Goal: Transaction & Acquisition: Download file/media

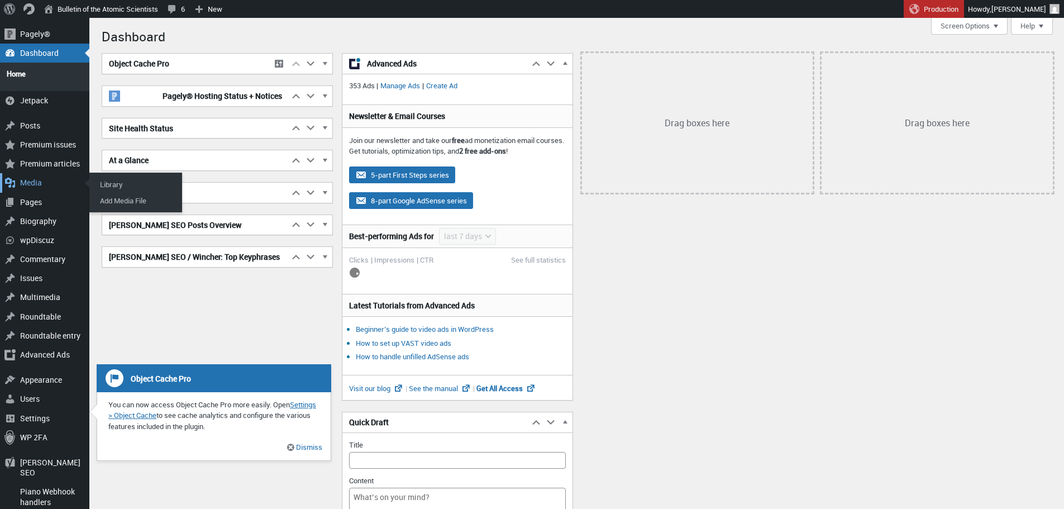
click at [46, 175] on div "Media" at bounding box center [44, 182] width 89 height 19
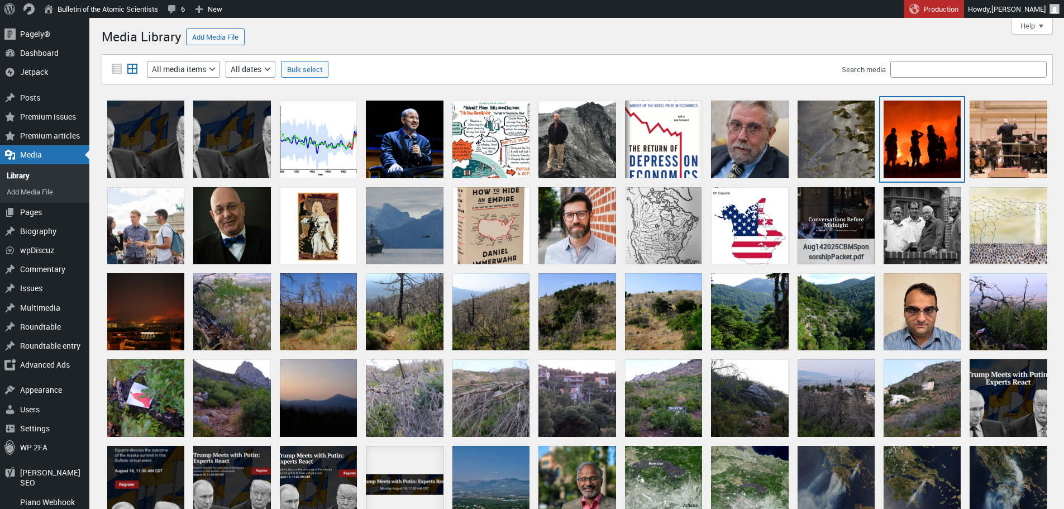
click at [922, 158] on div "GREECE-FIRE" at bounding box center [922, 139] width 77 height 77
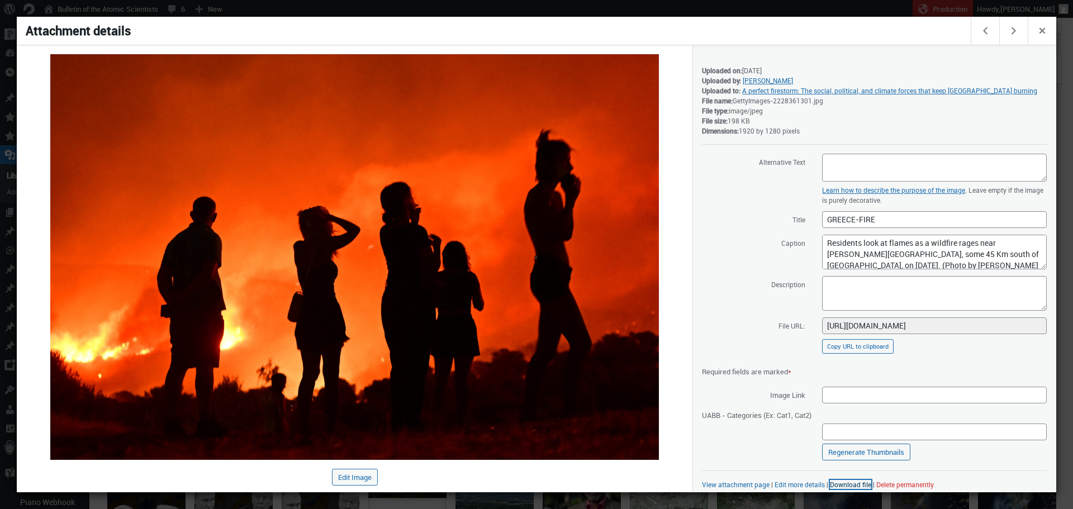
click at [844, 482] on link "Download file" at bounding box center [850, 484] width 41 height 9
click at [821, 9] on div at bounding box center [536, 254] width 1073 height 509
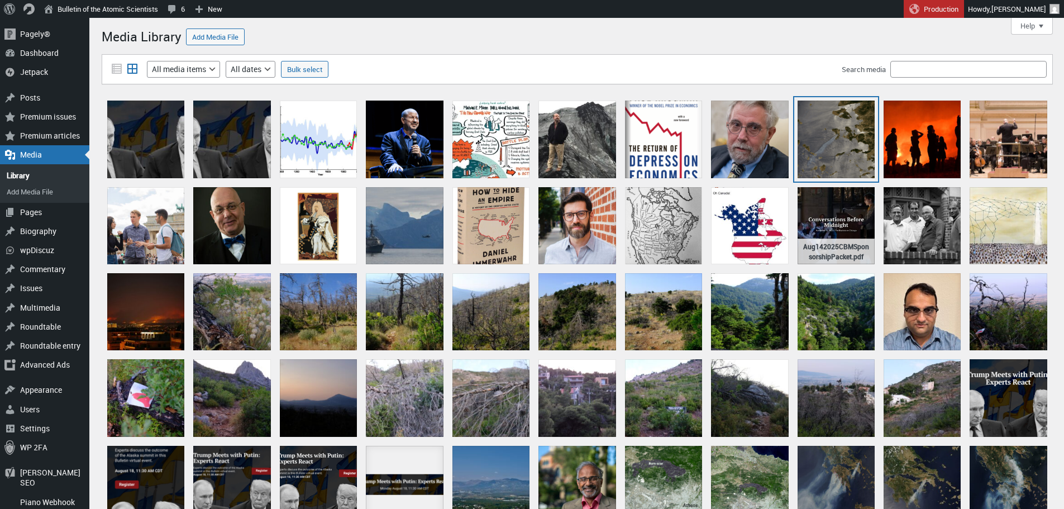
click at [831, 116] on div "snapshot-2025-06-23T00_00_00Z" at bounding box center [836, 139] width 77 height 77
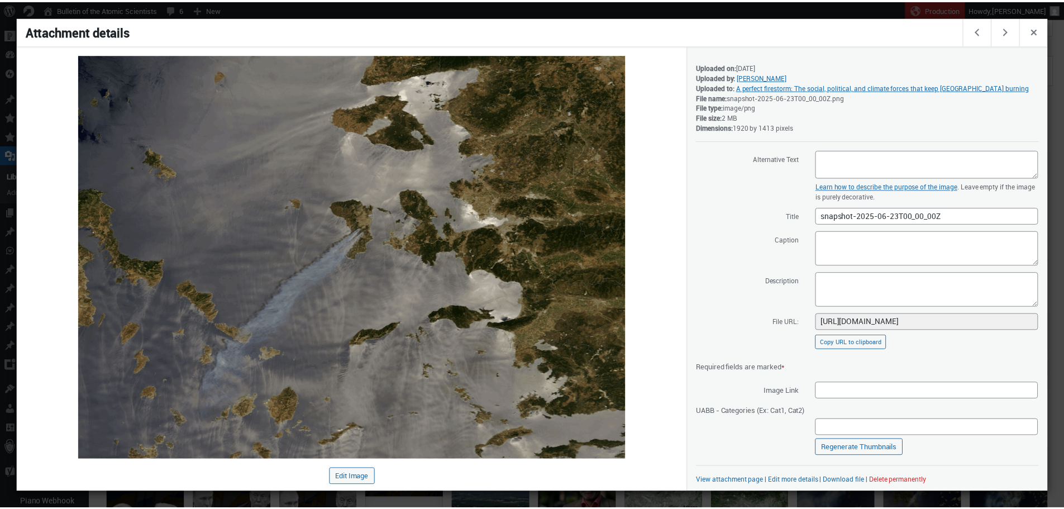
scroll to position [6, 0]
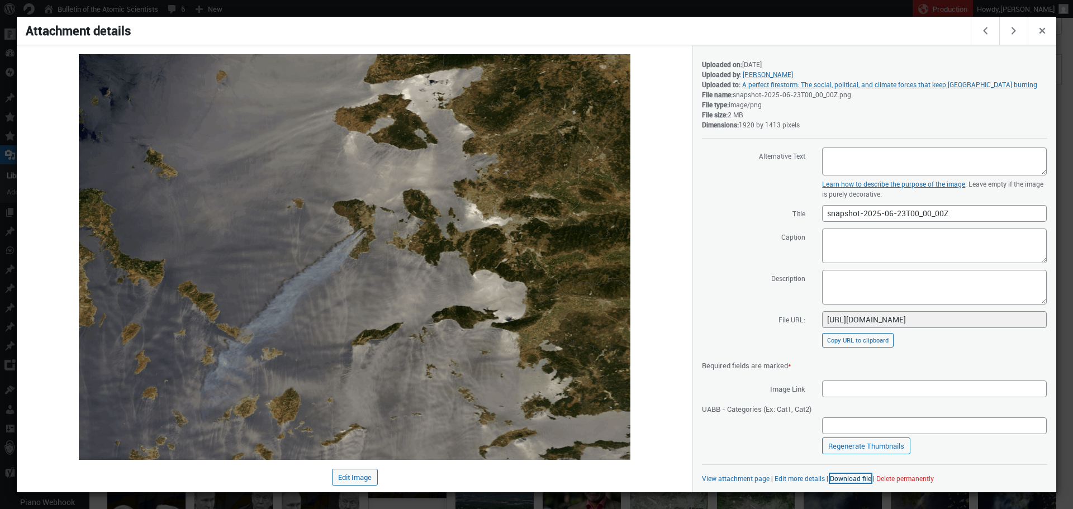
click at [859, 477] on link "Download file" at bounding box center [850, 478] width 41 height 9
click at [790, 13] on div at bounding box center [536, 254] width 1073 height 509
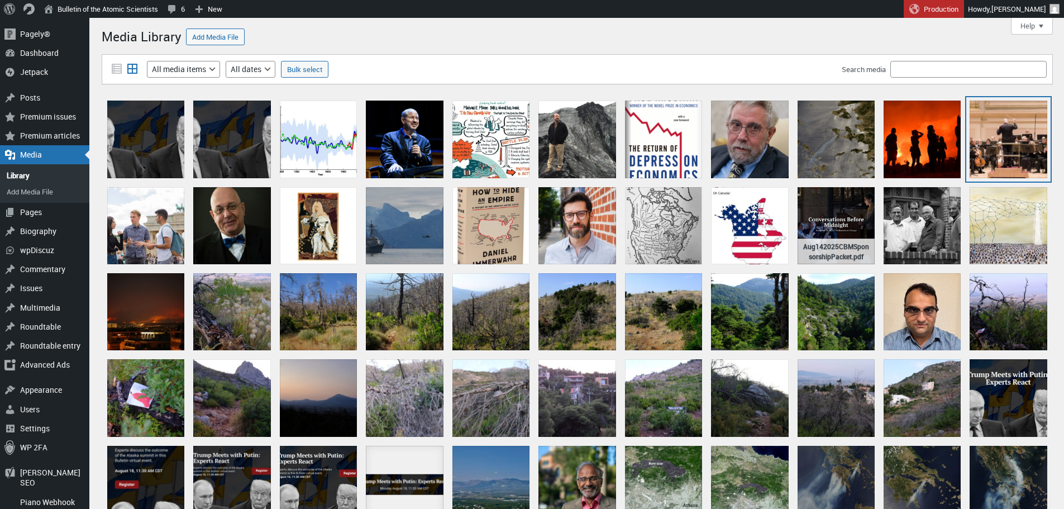
click at [998, 138] on div "Botstein Carnegie Hall" at bounding box center [1008, 139] width 77 height 77
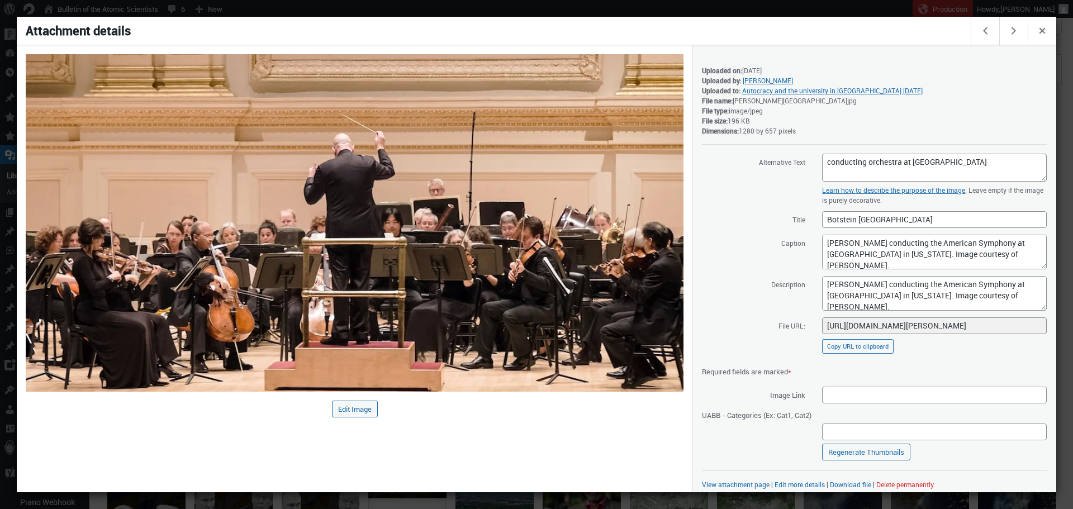
click at [796, 12] on div at bounding box center [536, 254] width 1073 height 509
